Goal: Register for event/course

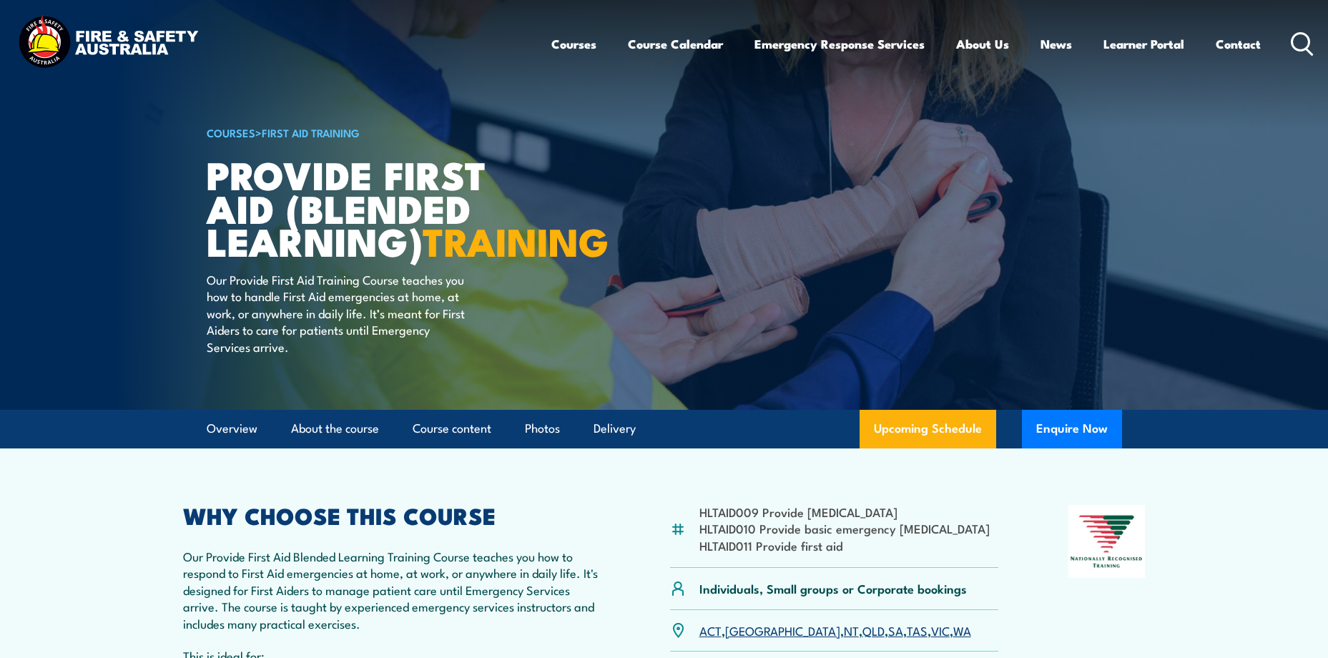
click at [1296, 41] on icon at bounding box center [1301, 44] width 23 height 24
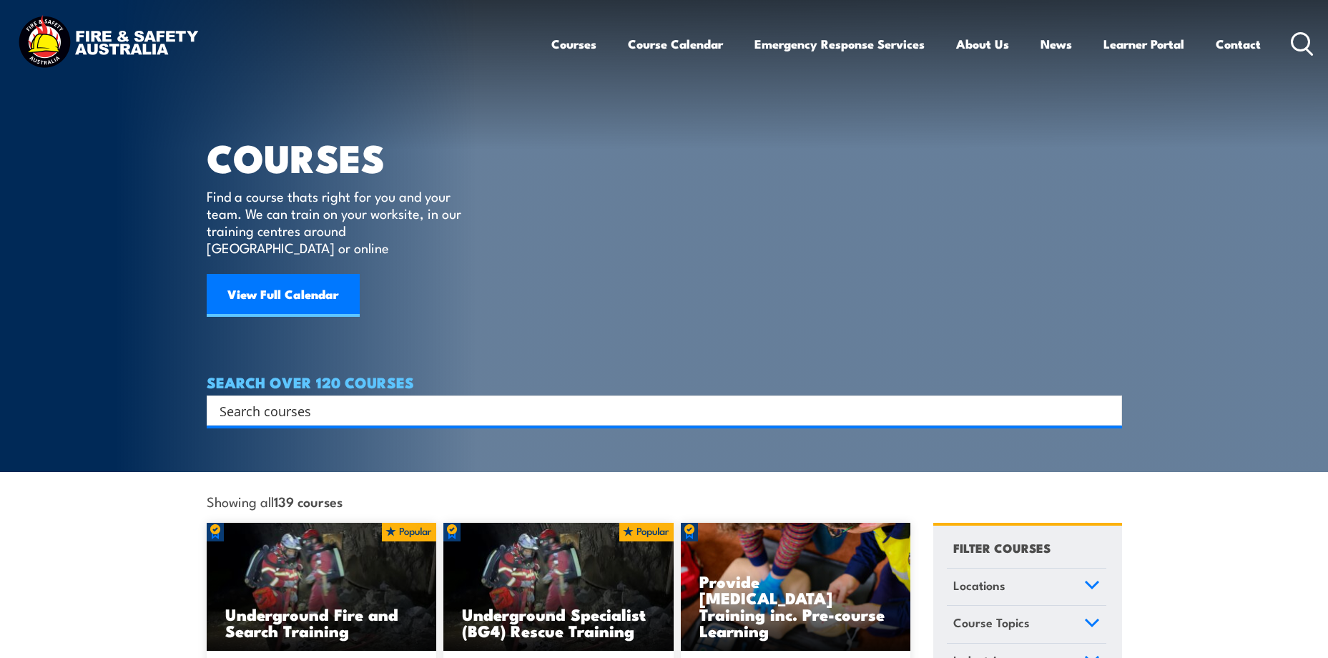
click at [329, 400] on input "Search input" at bounding box center [654, 410] width 871 height 21
type input "chief fire warden"
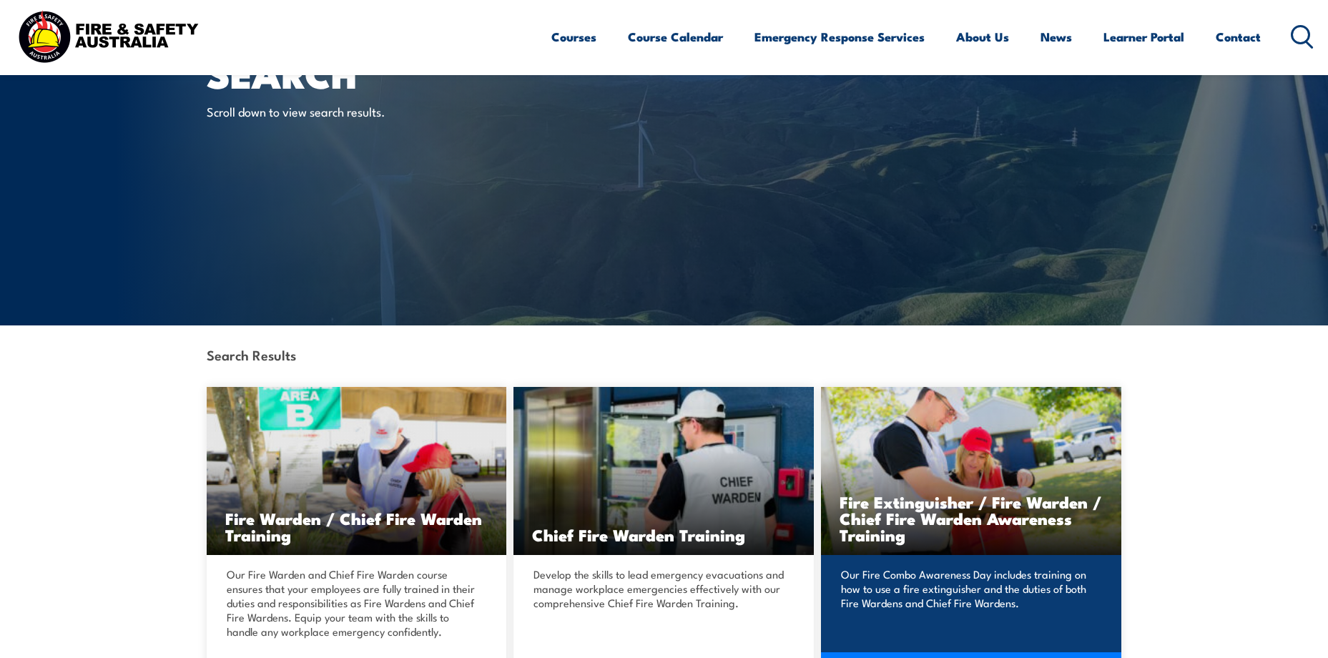
scroll to position [214, 0]
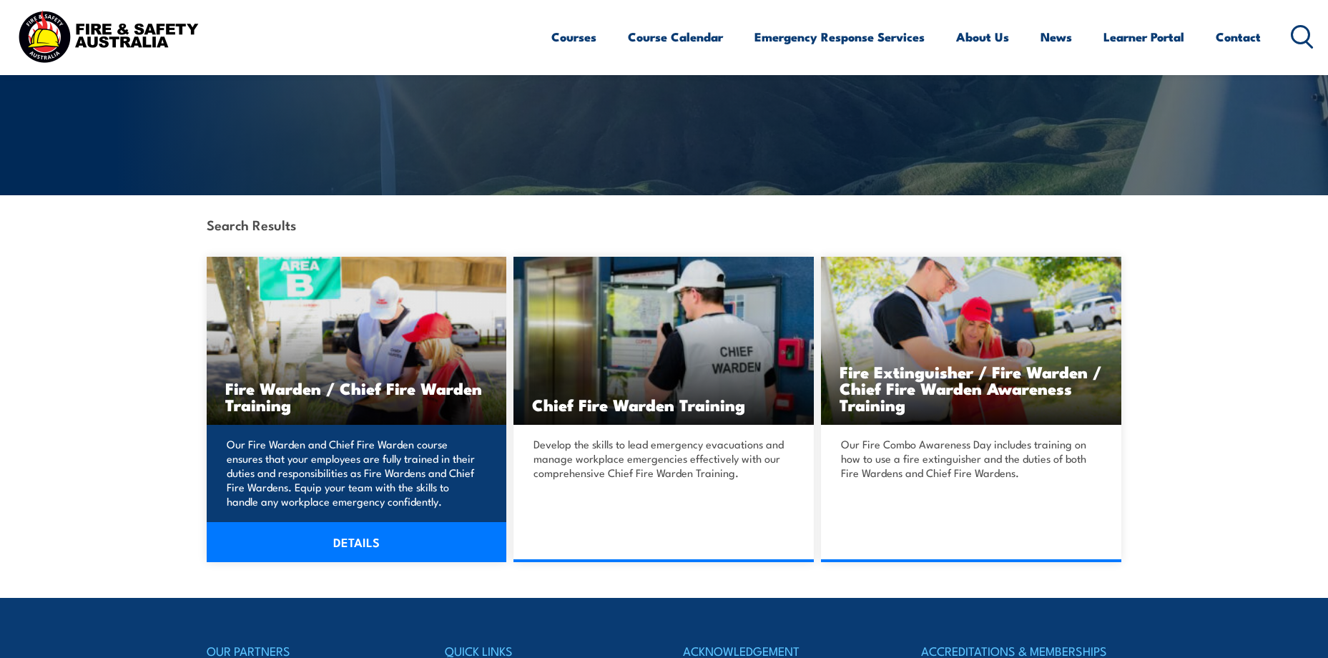
click at [342, 390] on h3 "Fire Warden / Chief Fire Warden Training" at bounding box center [356, 396] width 263 height 33
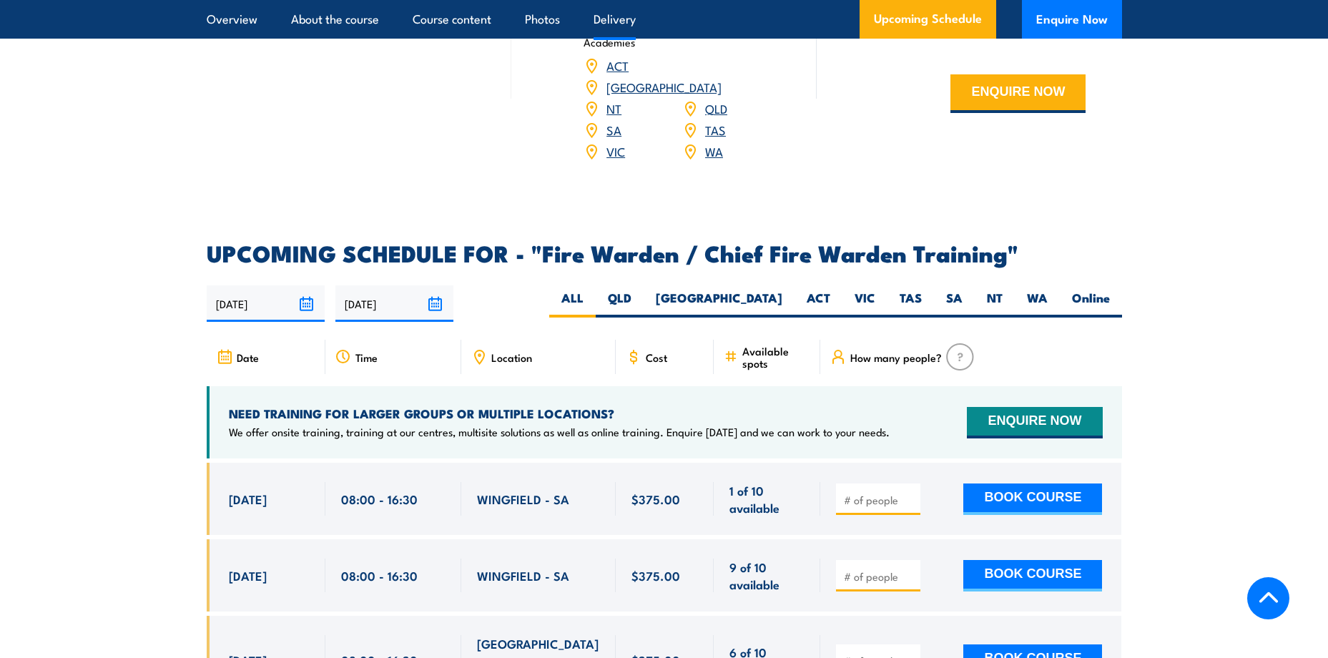
scroll to position [2288, 0]
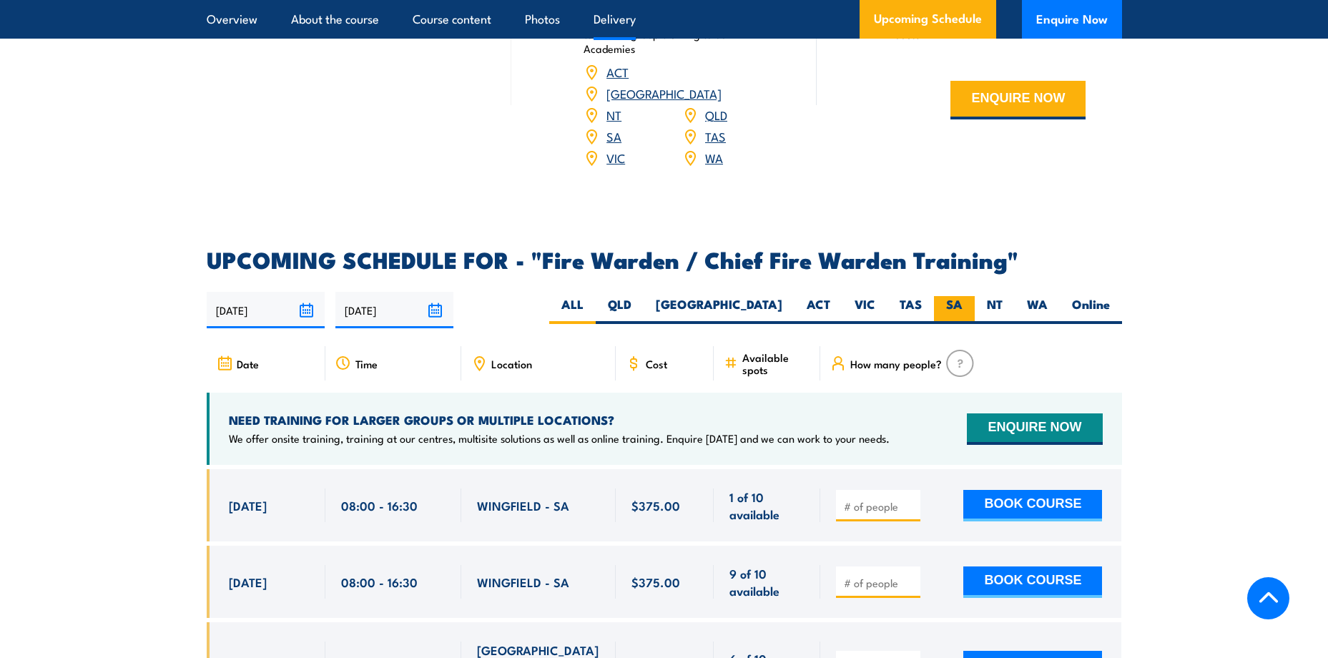
click at [956, 305] on label "SA" at bounding box center [954, 310] width 41 height 28
click at [962, 305] on input "SA" at bounding box center [966, 300] width 9 height 9
radio input "true"
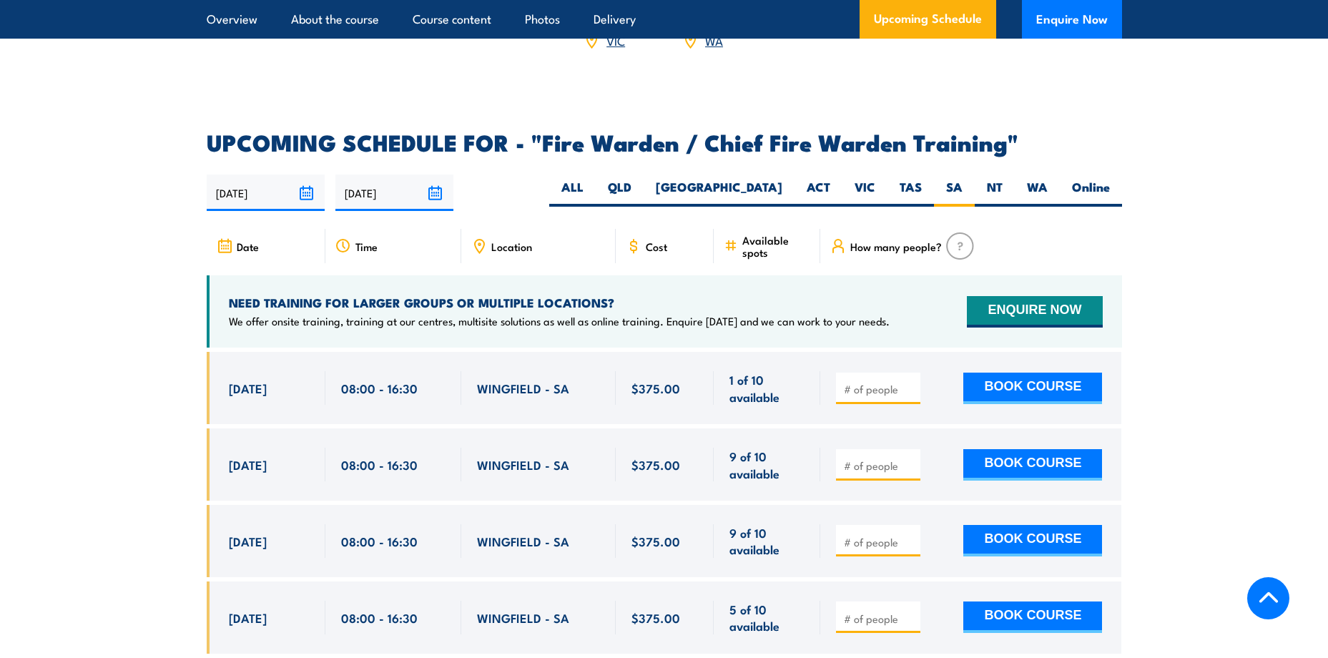
scroll to position [2389, 0]
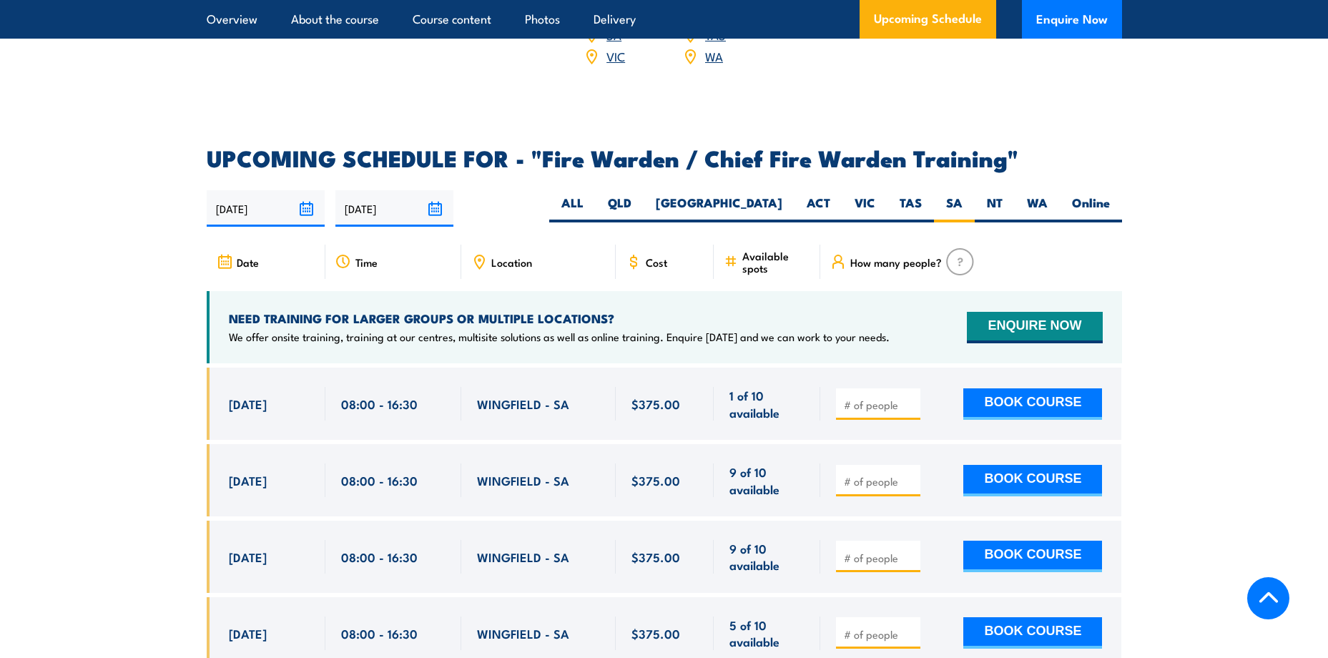
drag, startPoint x: 230, startPoint y: 403, endPoint x: 418, endPoint y: 470, distance: 199.7
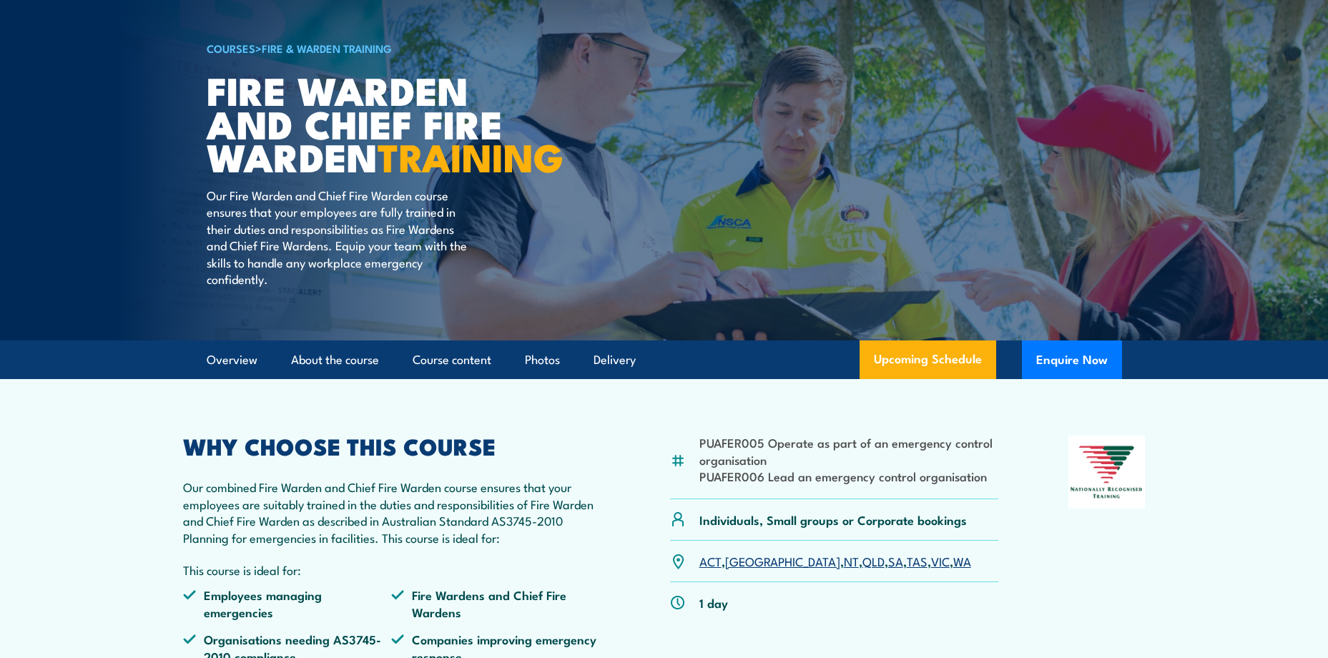
scroll to position [0, 0]
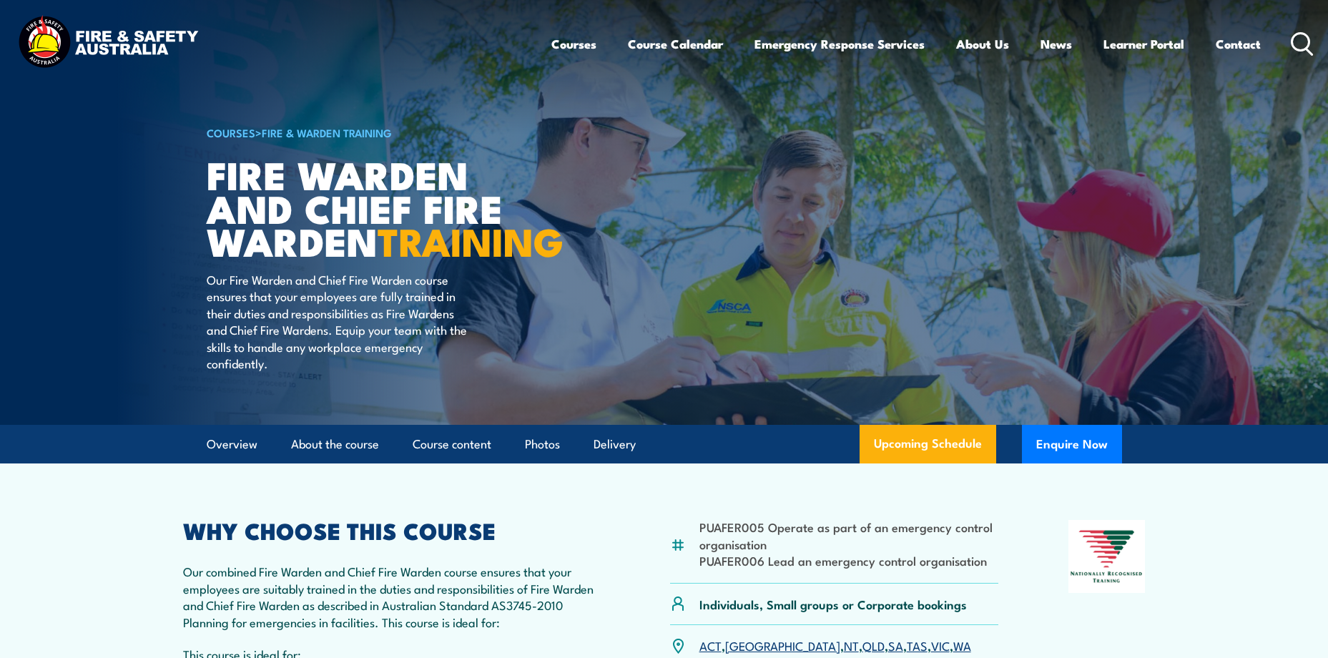
click at [1303, 47] on icon at bounding box center [1301, 44] width 23 height 24
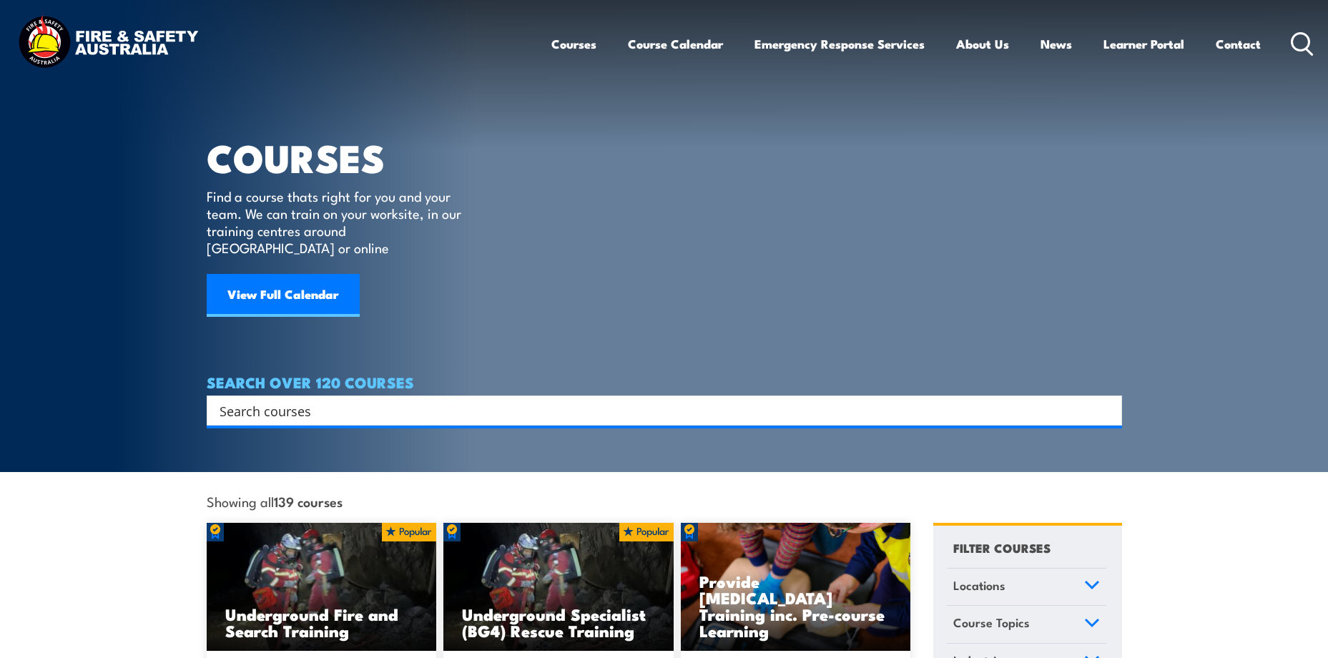
click at [423, 400] on input "Search input" at bounding box center [654, 410] width 871 height 21
type input "first aid"
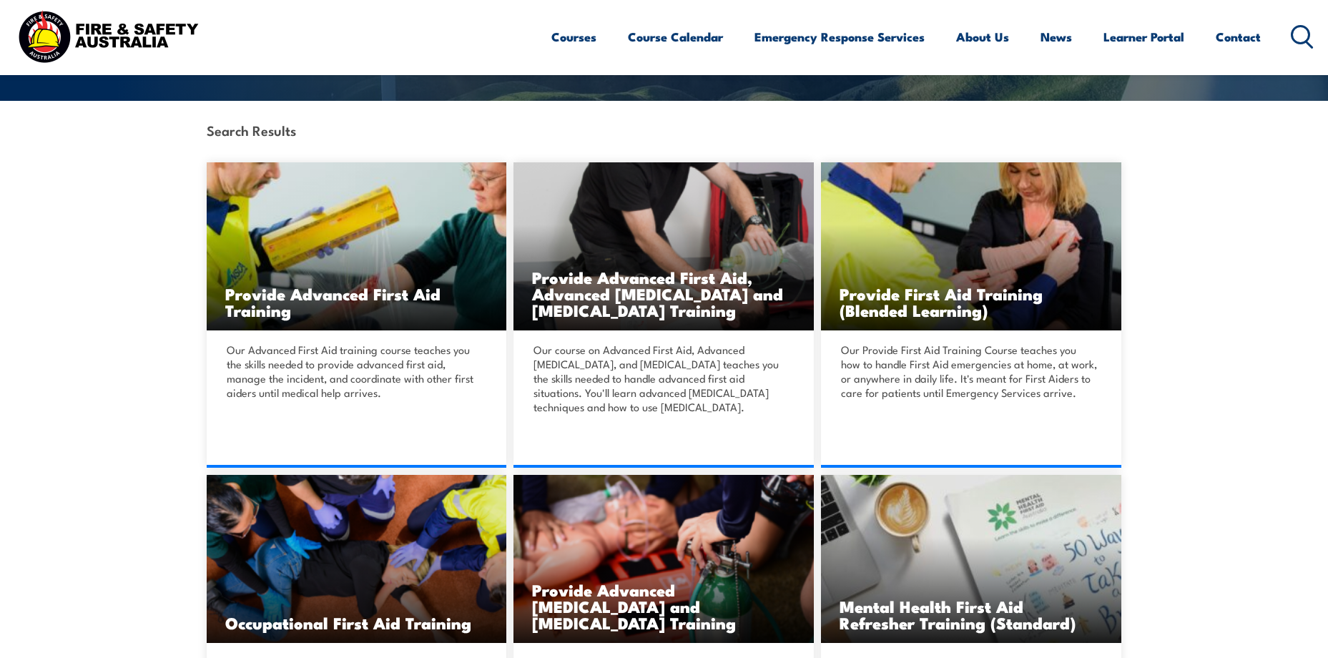
scroll to position [357, 0]
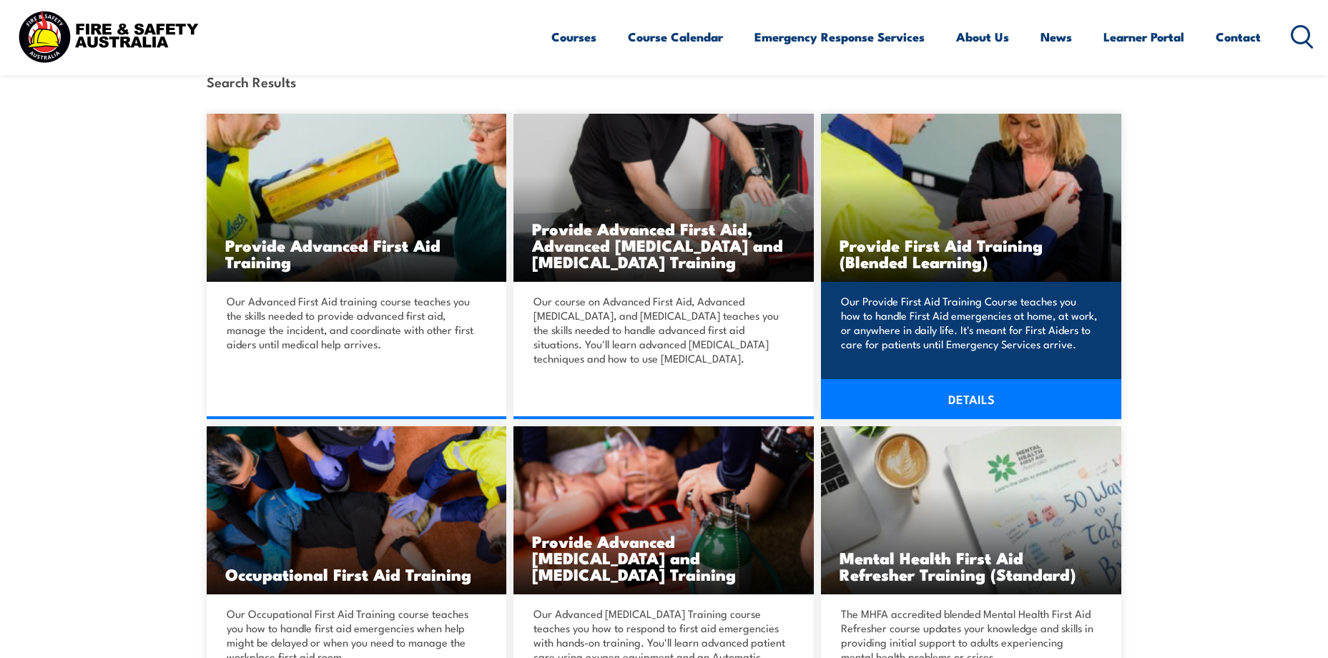
click at [1080, 243] on h3 "Provide First Aid Training (Blended Learning)" at bounding box center [970, 253] width 263 height 33
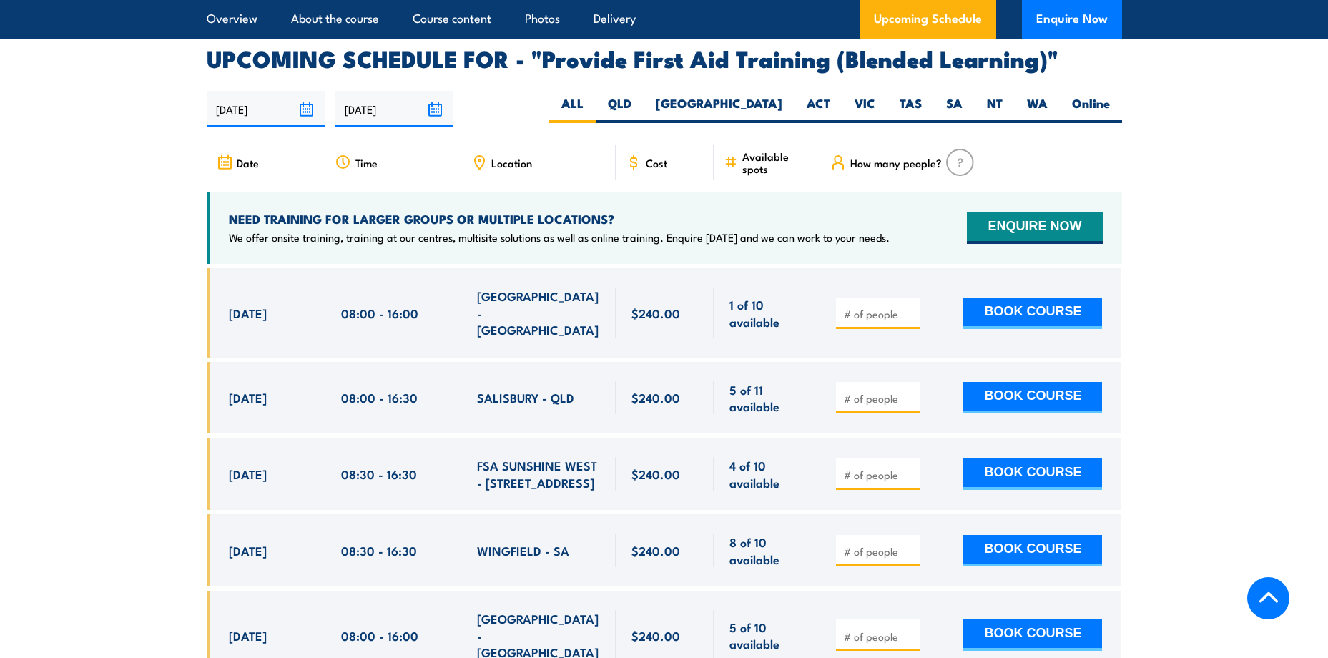
scroll to position [2717, 0]
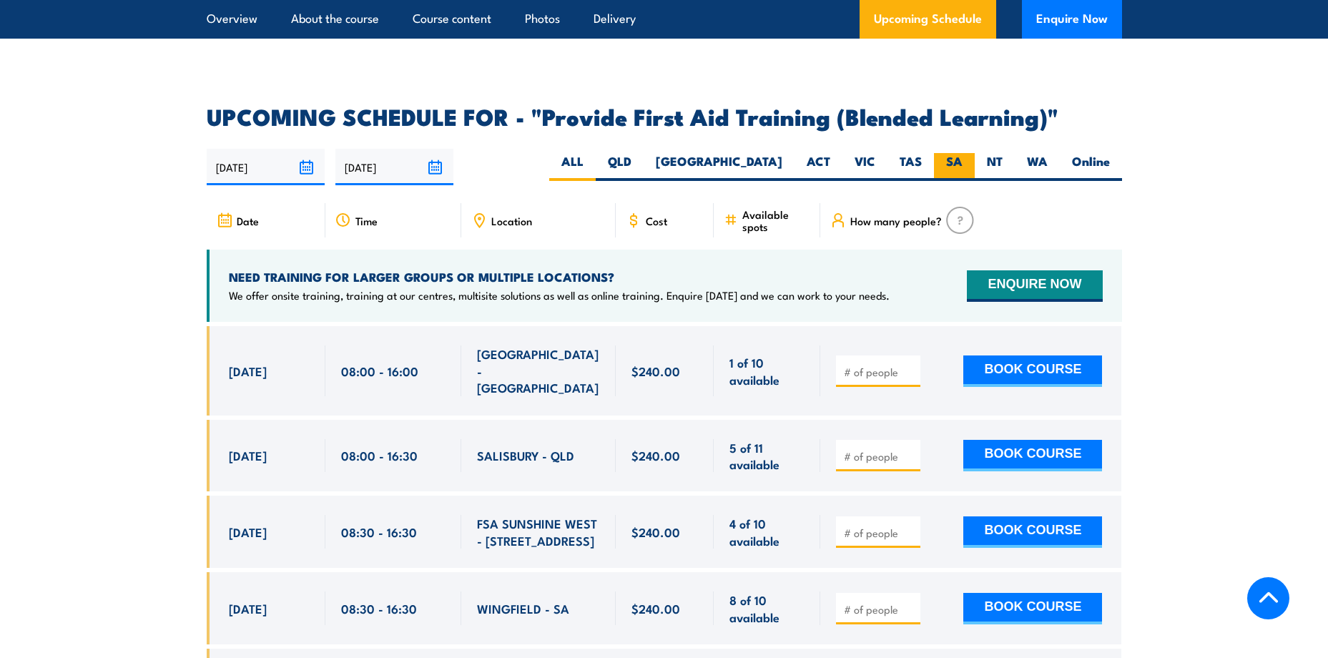
click at [967, 173] on label "SA" at bounding box center [954, 167] width 41 height 28
click at [967, 162] on input "SA" at bounding box center [966, 157] width 9 height 9
radio input "true"
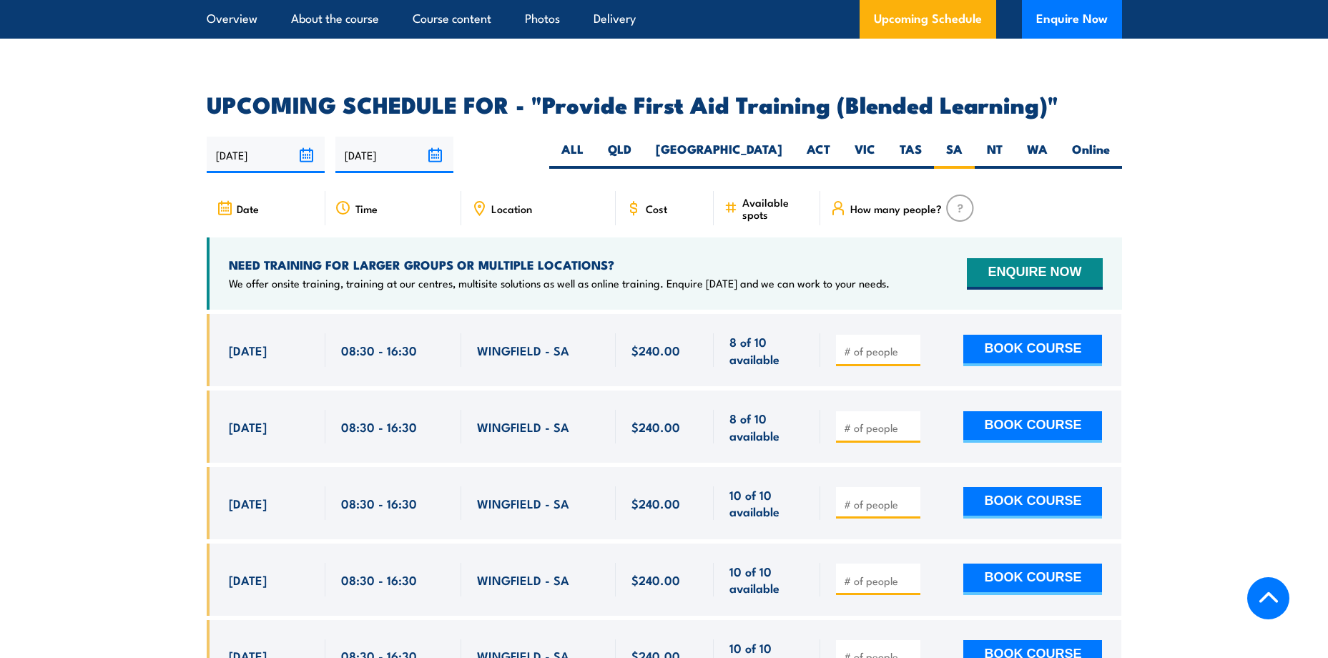
scroll to position [2762, 0]
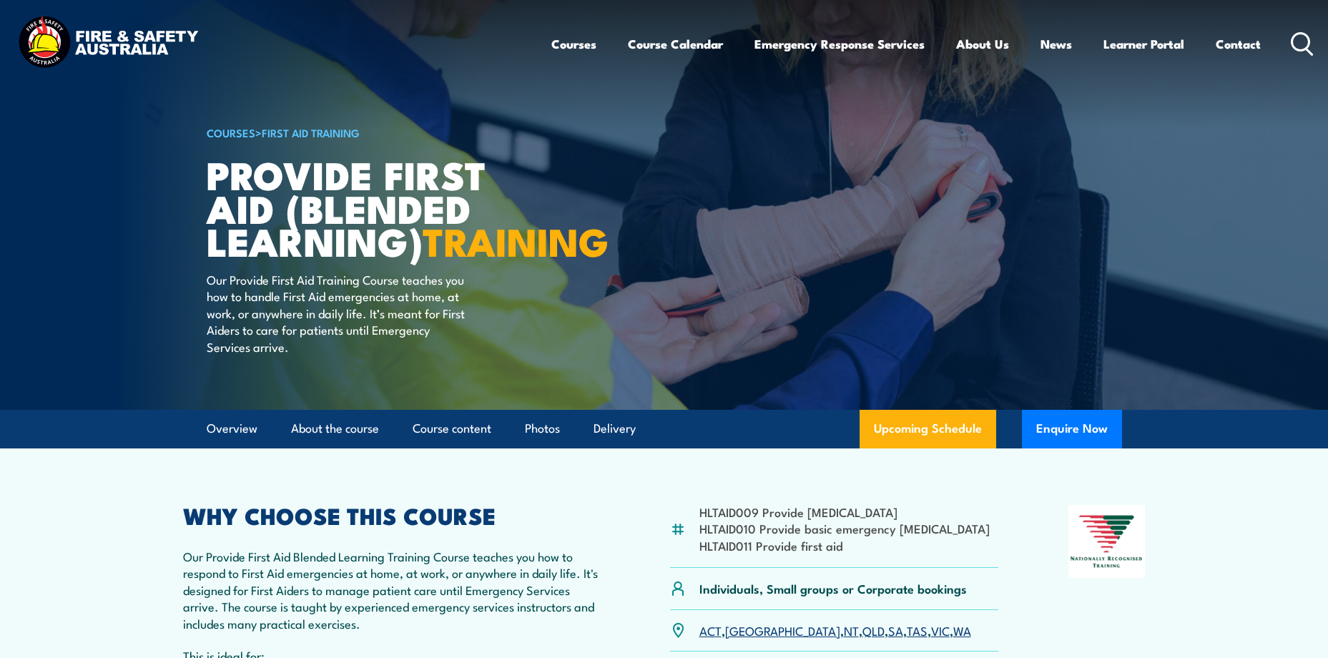
click at [1301, 36] on icon at bounding box center [1301, 44] width 23 height 24
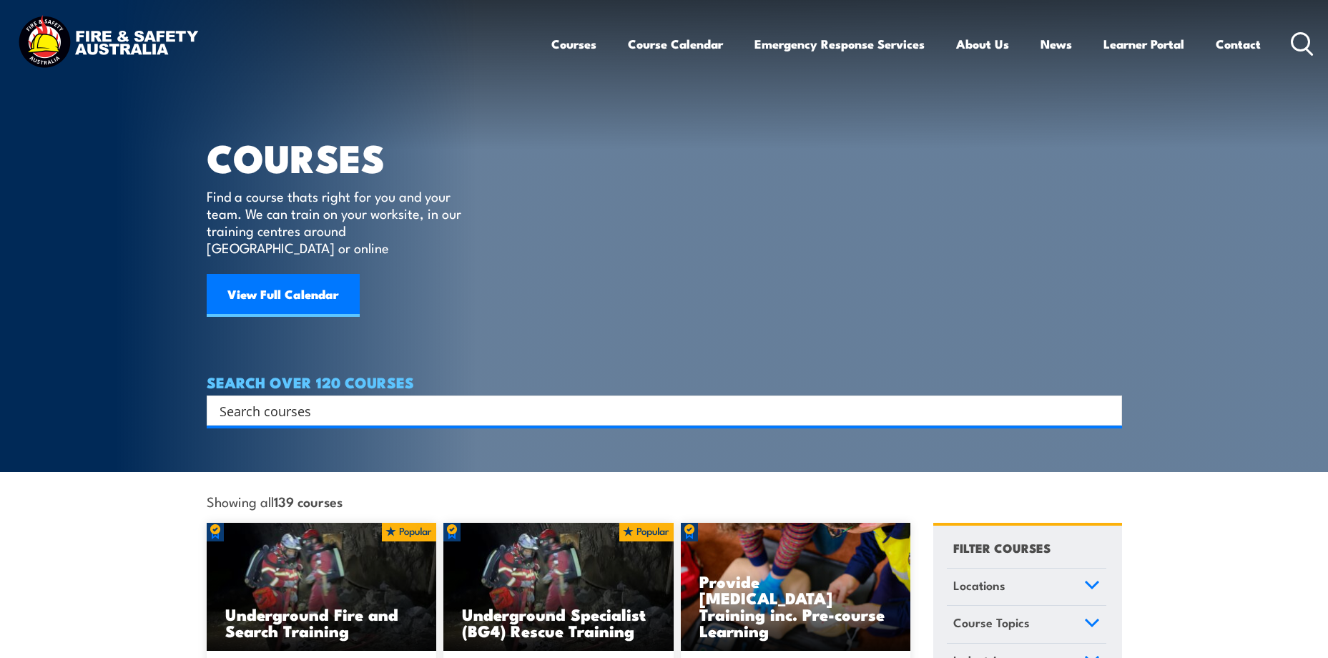
click at [616, 400] on input "Search input" at bounding box center [654, 410] width 871 height 21
type input "chief fire warden"
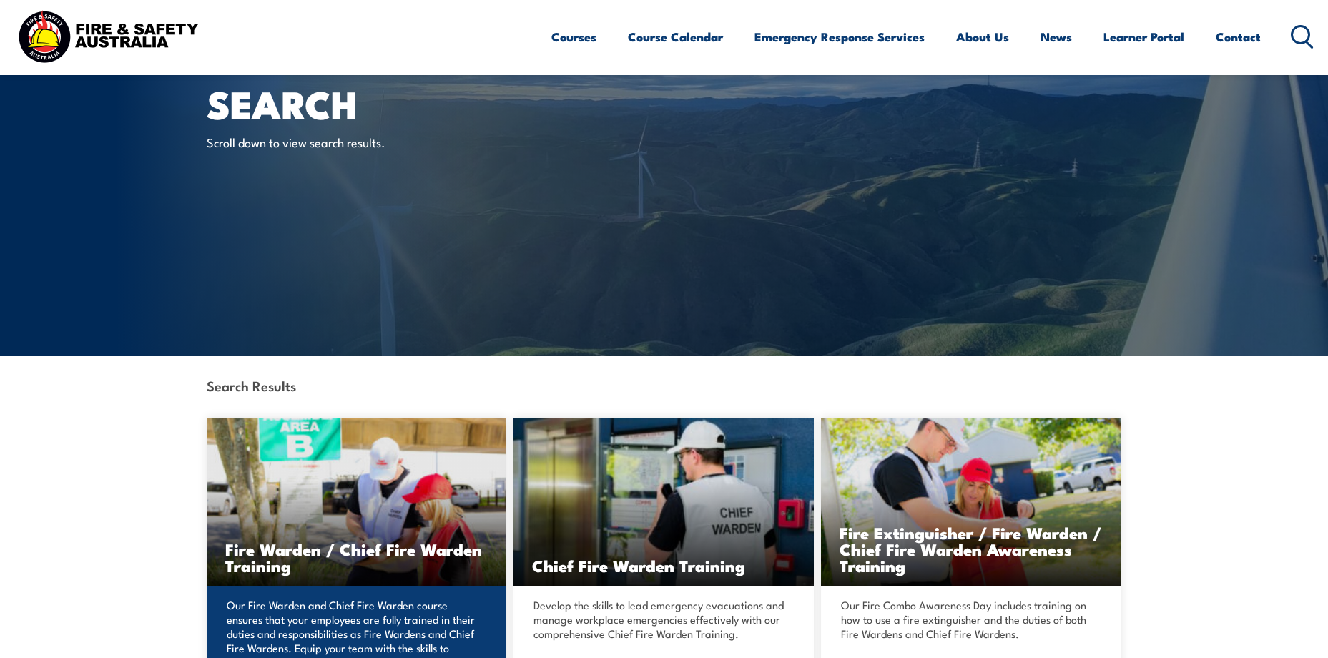
scroll to position [143, 0]
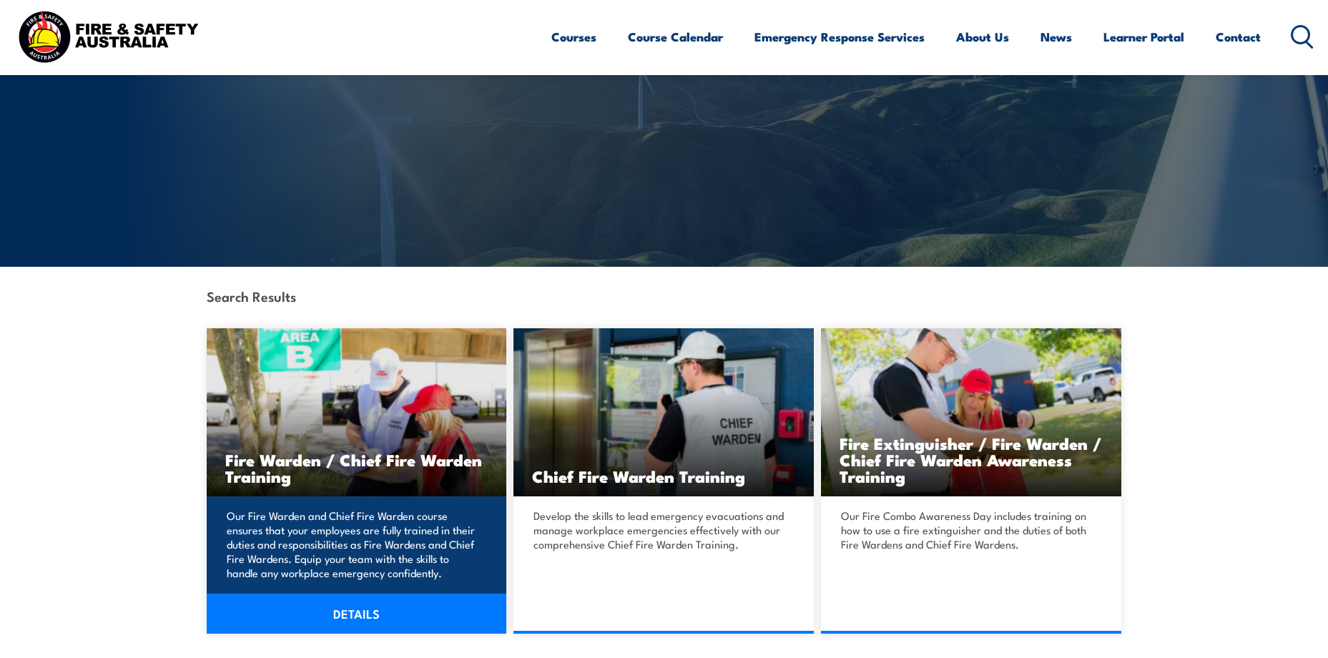
click at [364, 443] on img at bounding box center [357, 412] width 300 height 168
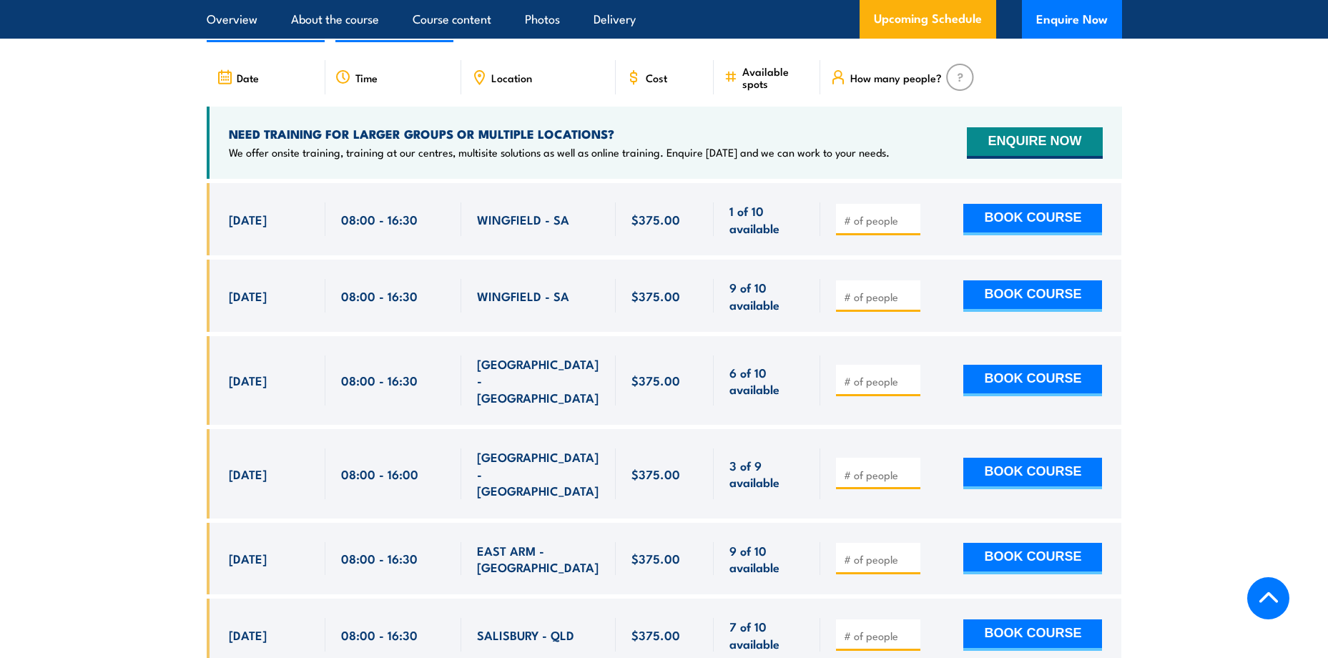
scroll to position [2359, 0]
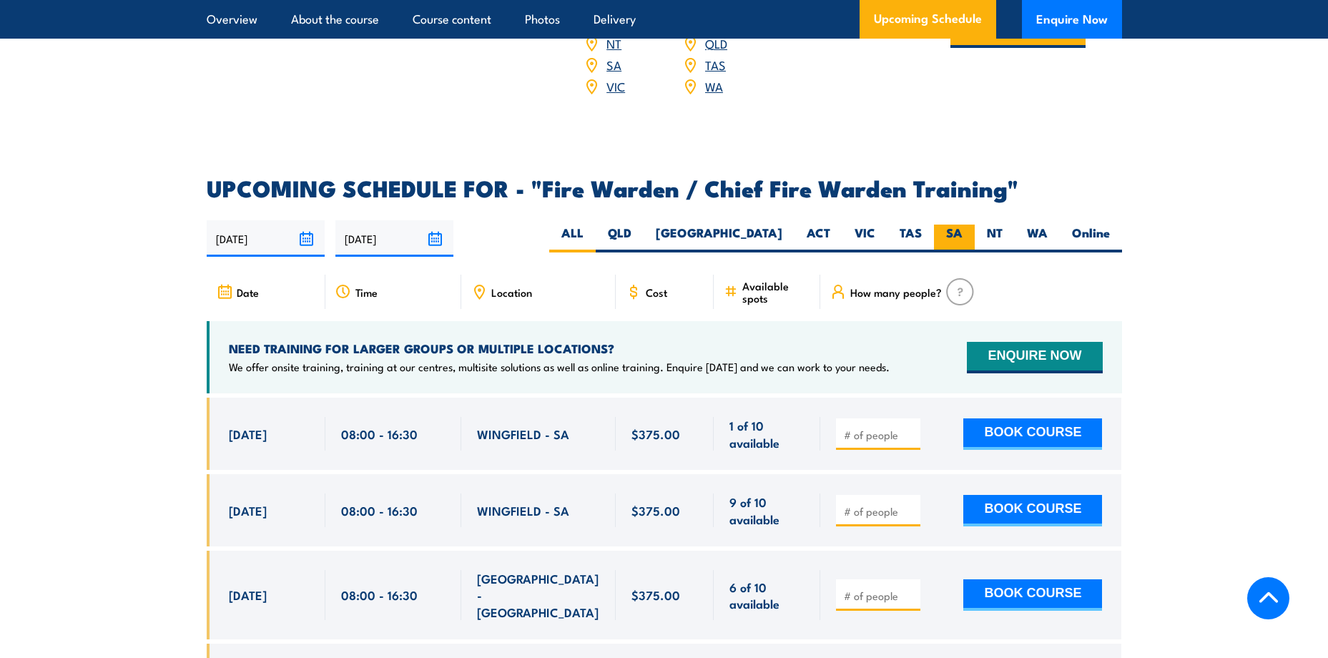
click at [954, 228] on label "SA" at bounding box center [954, 238] width 41 height 28
click at [962, 228] on input "SA" at bounding box center [966, 228] width 9 height 9
radio input "true"
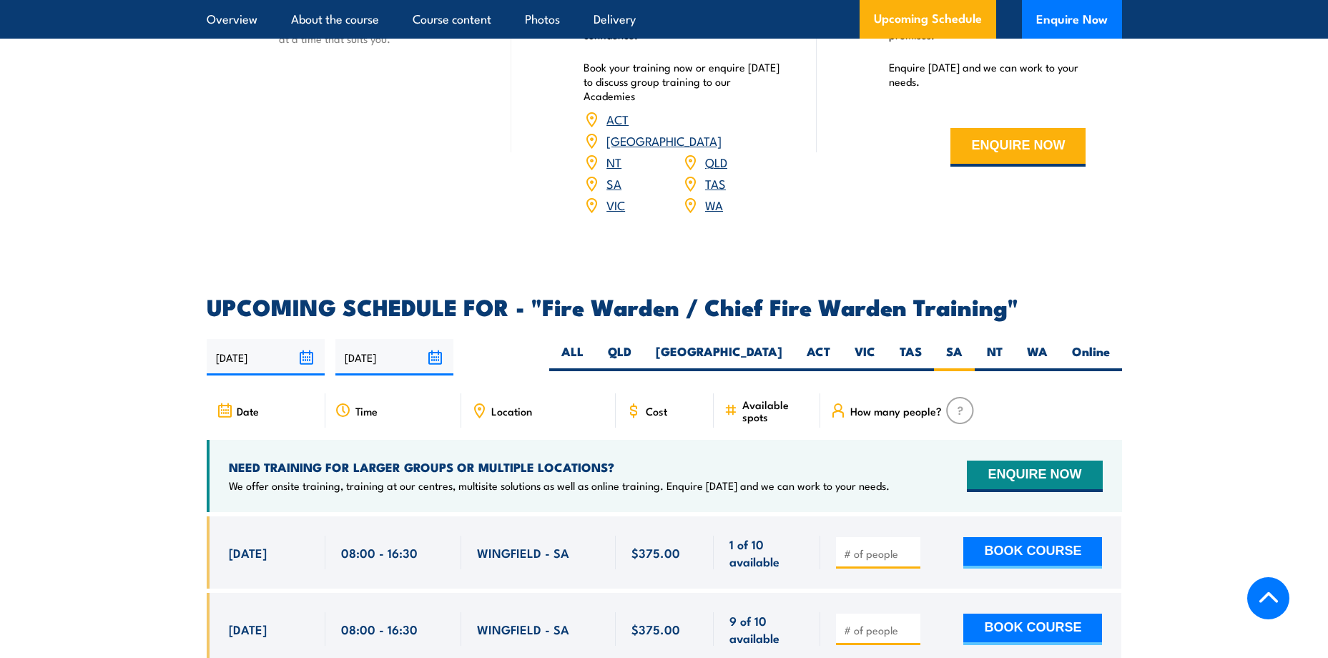
scroll to position [2461, 0]
